Goal: Information Seeking & Learning: Understand process/instructions

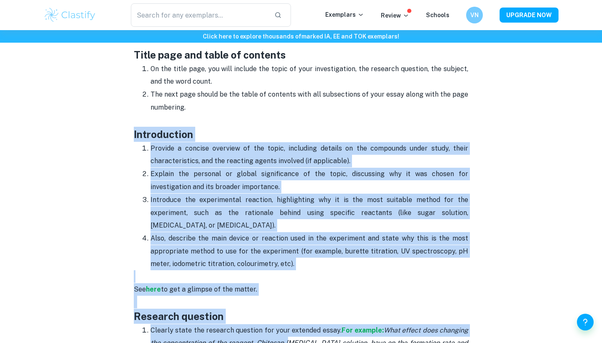
scroll to position [453, 0]
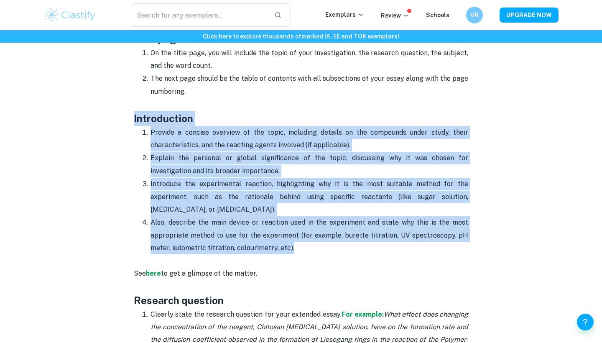
drag, startPoint x: 134, startPoint y: 181, endPoint x: 302, endPoint y: 248, distance: 180.9
copy div "Introduction Provide a concise overview of the topic, including details on the …"
click at [330, 166] on p "Explain the personal or global significance of the topic, discussing why it was…" at bounding box center [309, 165] width 318 height 26
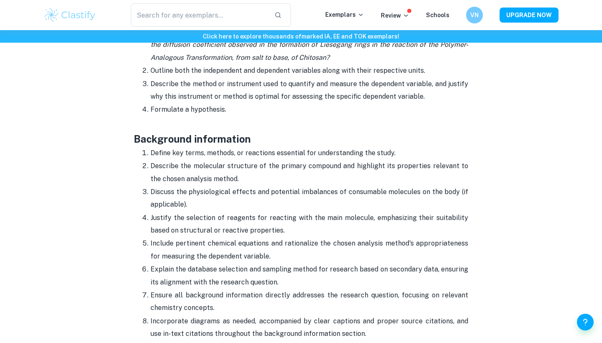
scroll to position [772, 0]
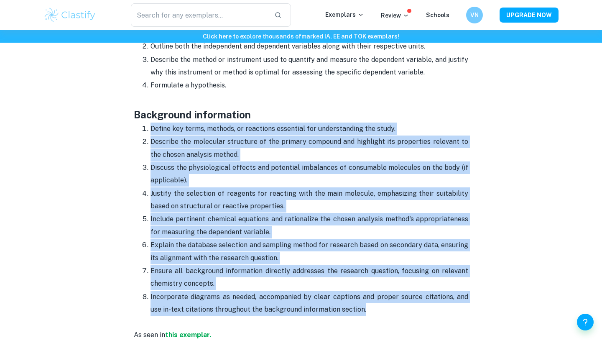
drag, startPoint x: 150, startPoint y: 125, endPoint x: 388, endPoint y: 309, distance: 300.4
click at [388, 309] on ol "Define key terms, methods, or reactions essential for understanding the study. …" at bounding box center [301, 219] width 334 height 194
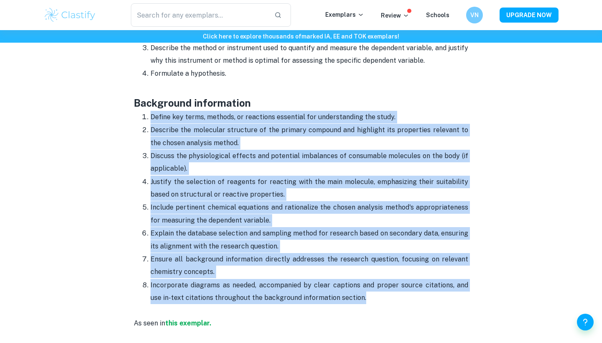
scroll to position [784, 0]
copy ol "Define key terms, methods, or reactions essential for understanding the study. …"
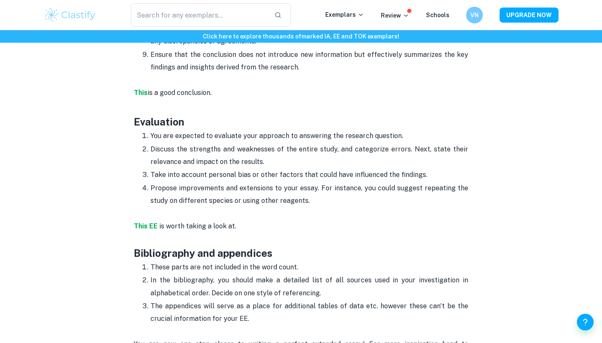
scroll to position [2142, 0]
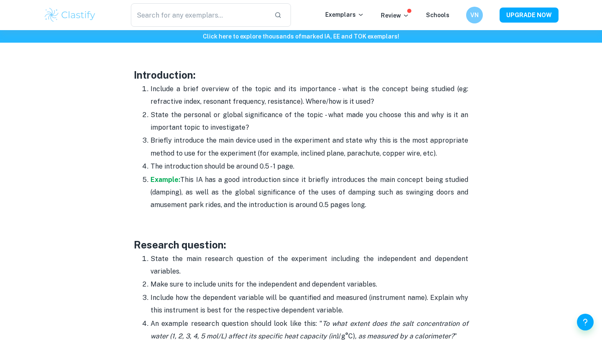
scroll to position [542, 0]
drag, startPoint x: 146, startPoint y: 82, endPoint x: 377, endPoint y: 99, distance: 231.4
click at [377, 99] on p "Include a brief overview of the topic and its importance - what is the concept …" at bounding box center [309, 95] width 318 height 26
click at [179, 261] on p "State the main research question of the experiment including the independent an…" at bounding box center [309, 265] width 318 height 26
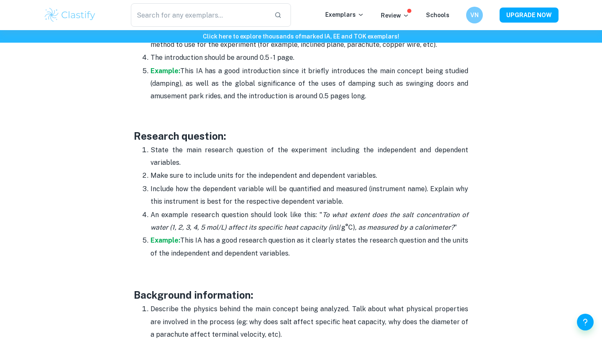
scroll to position [703, 0]
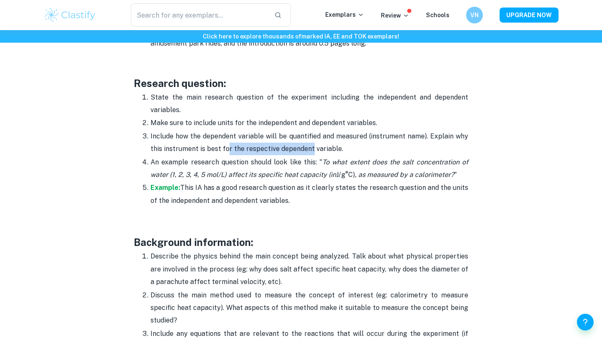
drag, startPoint x: 227, startPoint y: 143, endPoint x: 311, endPoint y: 143, distance: 84.0
click at [311, 143] on p "Include how the dependent variable will be quantified and measured (instrument …" at bounding box center [309, 143] width 318 height 26
click at [316, 156] on p "An example research question should look like this: " To what extent does the s…" at bounding box center [309, 169] width 318 height 26
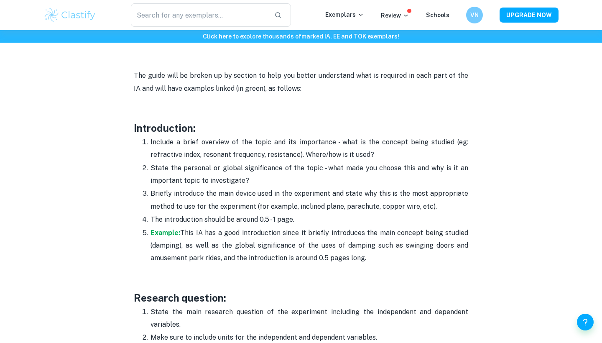
scroll to position [486, 0]
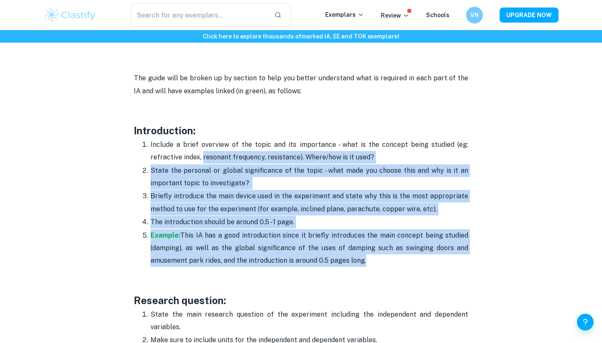
drag, startPoint x: 203, startPoint y: 148, endPoint x: 363, endPoint y: 252, distance: 190.5
click at [363, 252] on ol "Include a brief overview of the topic and its importance - what is the concept …" at bounding box center [301, 202] width 334 height 129
click at [342, 195] on p "Briefly introduce the main device used in the experiment and state why this is …" at bounding box center [309, 203] width 318 height 26
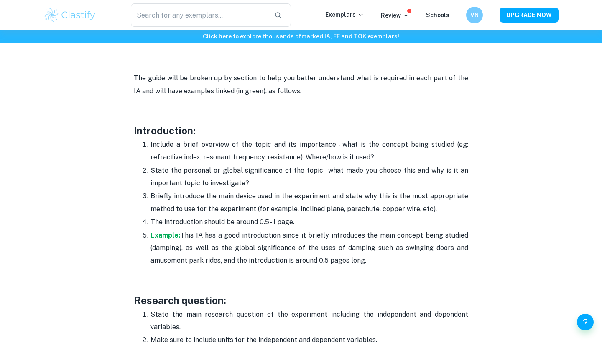
click at [307, 207] on p "Briefly introduce the main device used in the experiment and state why this is …" at bounding box center [309, 203] width 318 height 26
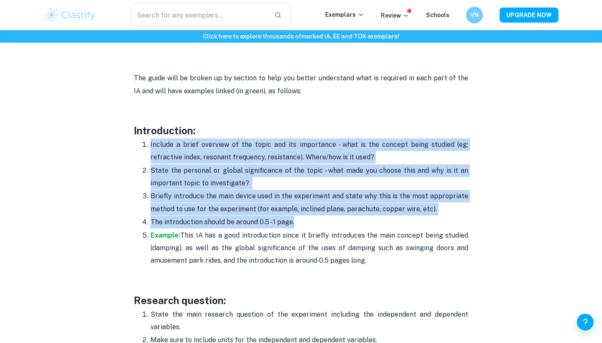
drag, startPoint x: 304, startPoint y: 218, endPoint x: 142, endPoint y: 136, distance: 181.0
click at [142, 138] on ol "Include a brief overview of the topic and its importance - what is the concept …" at bounding box center [301, 202] width 334 height 129
copy ol "Include a brief overview of the topic and its importance - what is the concept …"
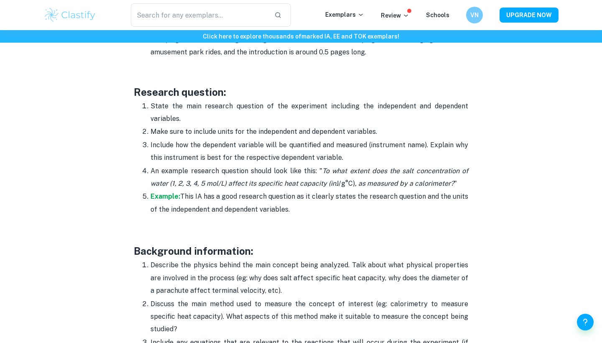
scroll to position [696, 0]
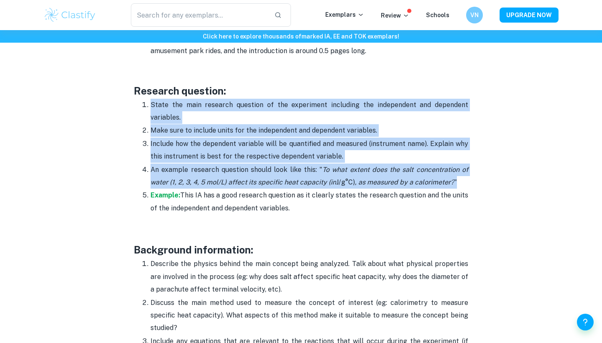
drag, startPoint x: 150, startPoint y: 97, endPoint x: 484, endPoint y: 173, distance: 342.0
copy ol "State the main research question of the experiment including the independent an…"
